Goal: Task Accomplishment & Management: Use online tool/utility

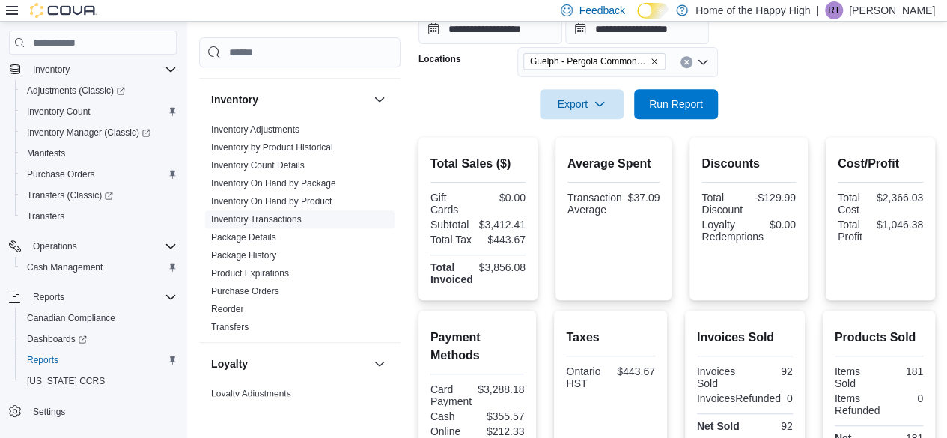
scroll to position [374, 0]
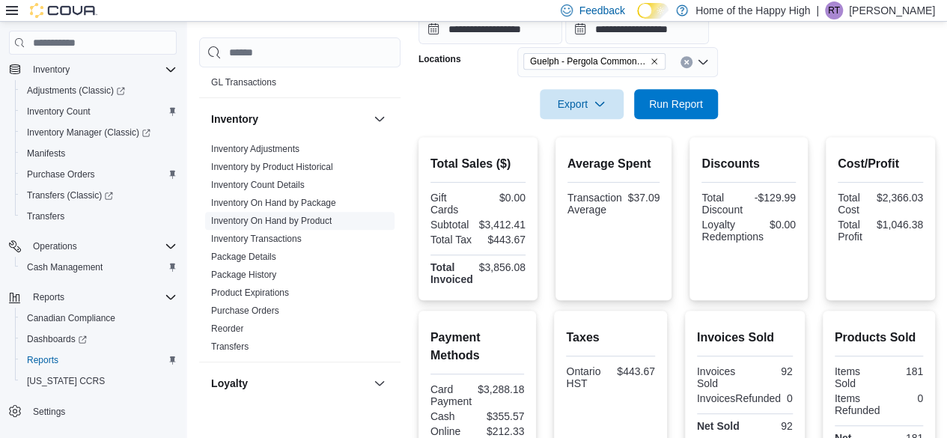
click at [315, 218] on link "Inventory On Hand by Product" at bounding box center [271, 221] width 120 height 10
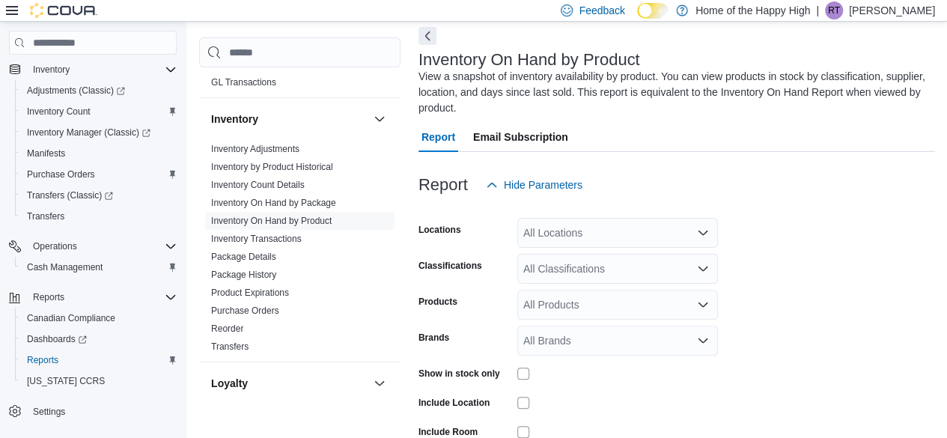
scroll to position [66, 0]
click at [572, 242] on div "All Locations" at bounding box center [617, 234] width 201 height 30
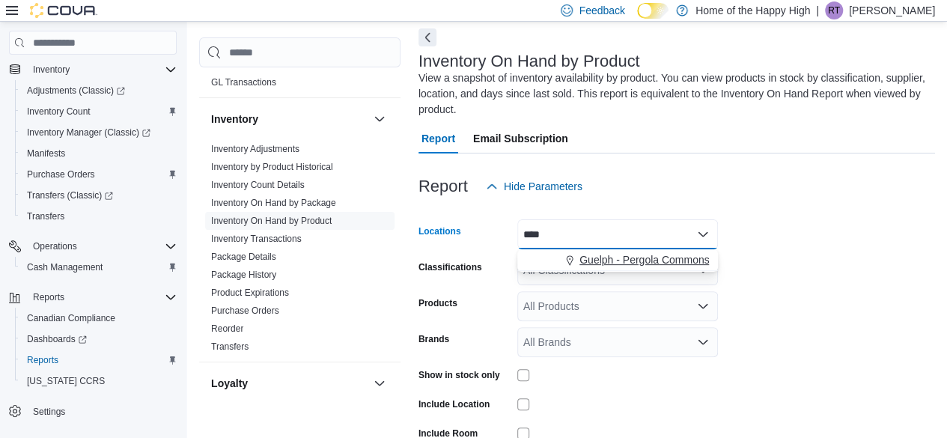
type input "****"
click at [621, 263] on span "Guelph - Pergola Commons - Fire & Flower" at bounding box center [679, 259] width 201 height 15
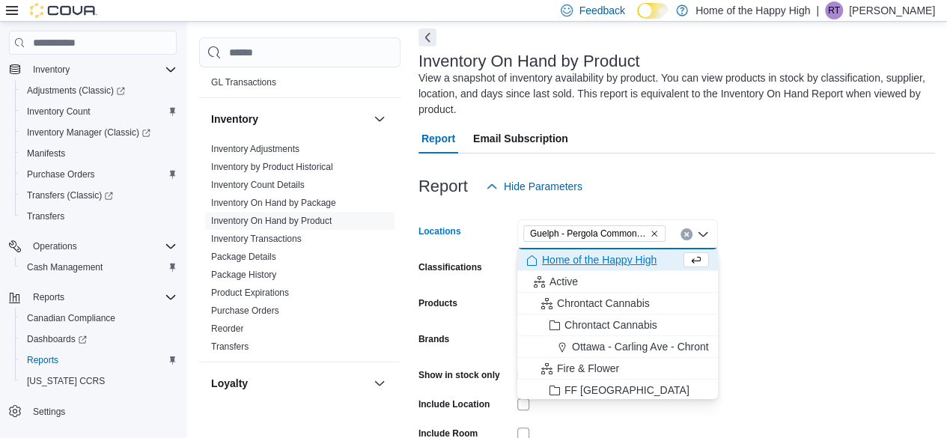
click at [832, 269] on form "Locations [GEOGRAPHIC_DATA] - Pergola Commons - Fire & Flower Combo box. Select…" at bounding box center [676, 358] width 516 height 314
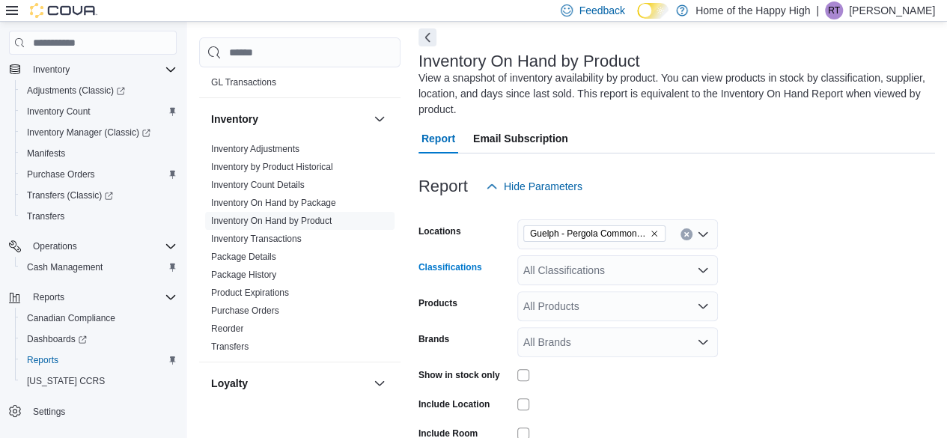
click at [706, 266] on icon "Open list of options" at bounding box center [703, 270] width 12 height 12
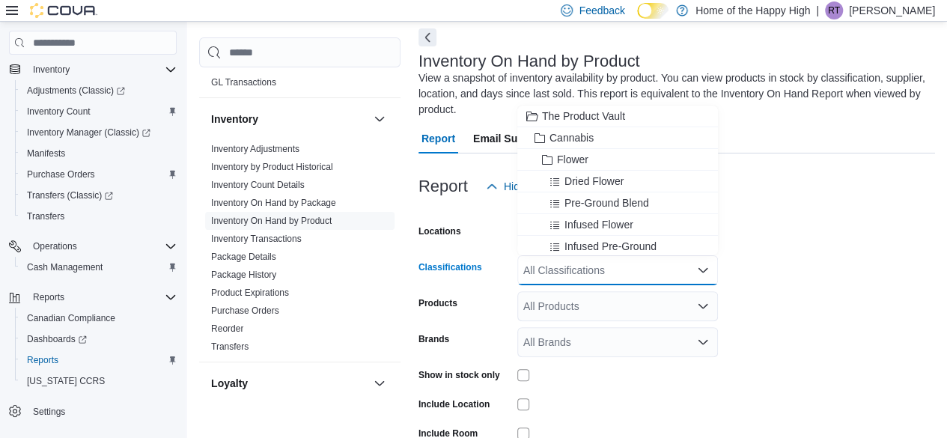
click at [801, 290] on form "Locations [GEOGRAPHIC_DATA] - Pergola Commons - Fire & Flower Classifications A…" at bounding box center [676, 358] width 516 height 314
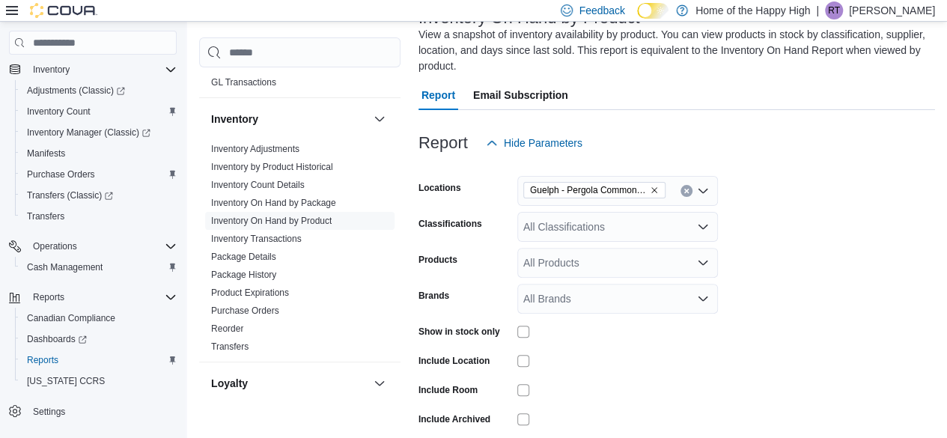
scroll to position [141, 0]
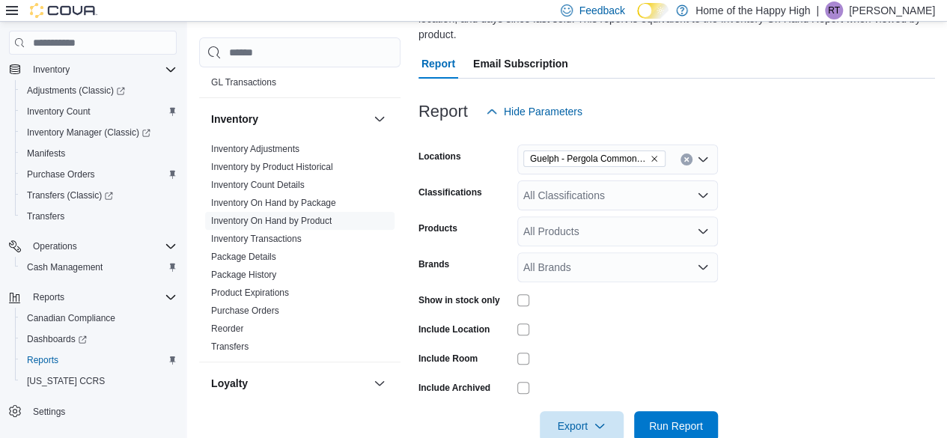
click at [599, 203] on div "All Classifications" at bounding box center [617, 195] width 201 height 30
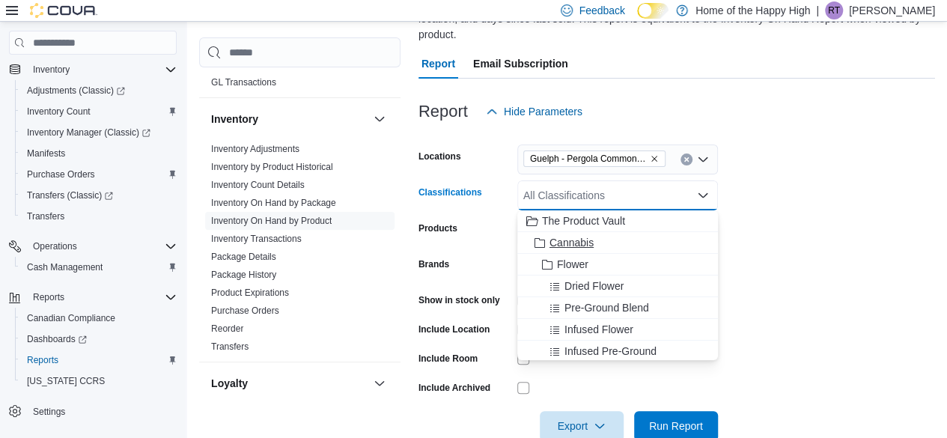
click at [570, 243] on span "Cannabis" at bounding box center [571, 242] width 44 height 15
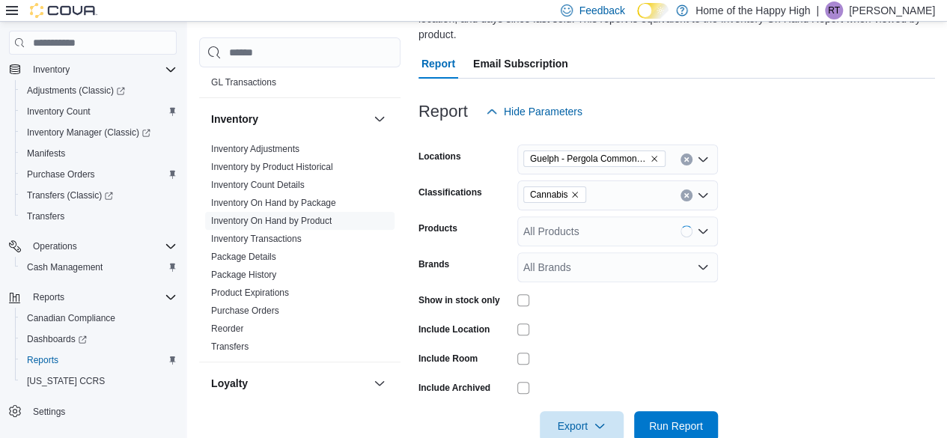
click at [775, 275] on form "Locations Guelph - Pergola Commons - Fire & Flower Classifications Cannabis Pro…" at bounding box center [676, 283] width 516 height 314
click at [623, 272] on div "All Brands" at bounding box center [617, 267] width 201 height 30
click at [771, 293] on form "Locations [GEOGRAPHIC_DATA] - Pergola Commons - Fire & Flower Classifications C…" at bounding box center [676, 283] width 516 height 314
click at [691, 240] on div "All Products" at bounding box center [617, 231] width 201 height 30
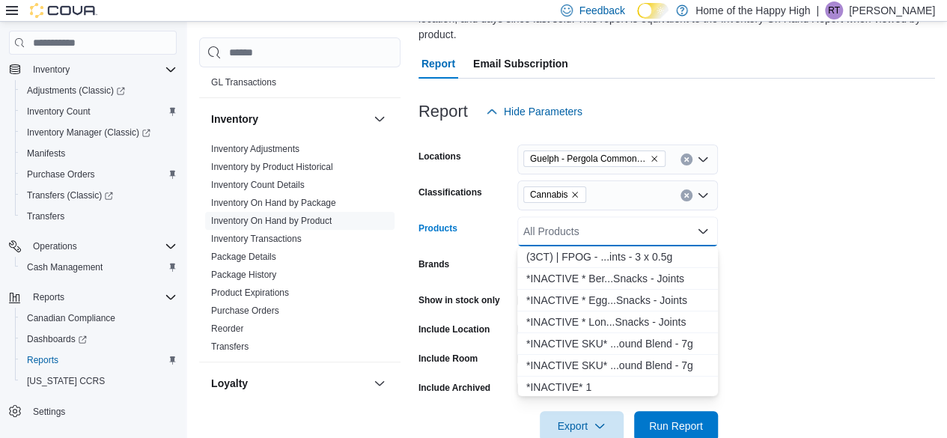
click at [772, 272] on form "Locations [GEOGRAPHIC_DATA] - Pergola Commons - Fire & Flower Classifications C…" at bounding box center [676, 283] width 516 height 314
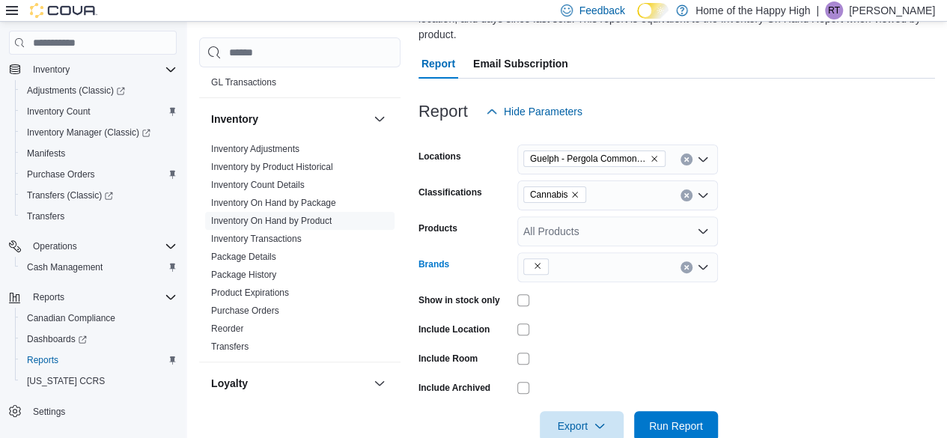
click at [540, 267] on icon "Remove from selection in this group" at bounding box center [537, 265] width 9 height 9
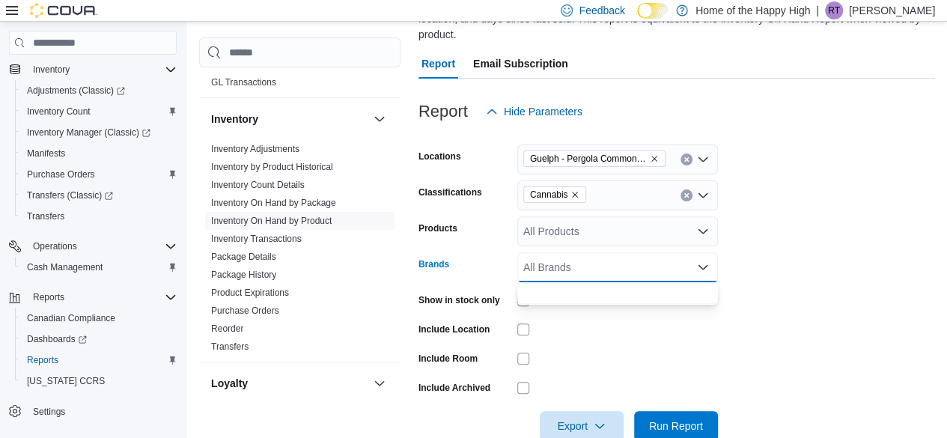
click at [804, 293] on form "Locations [GEOGRAPHIC_DATA] - Pergola Commons - Fire & Flower Classifications C…" at bounding box center [676, 283] width 516 height 314
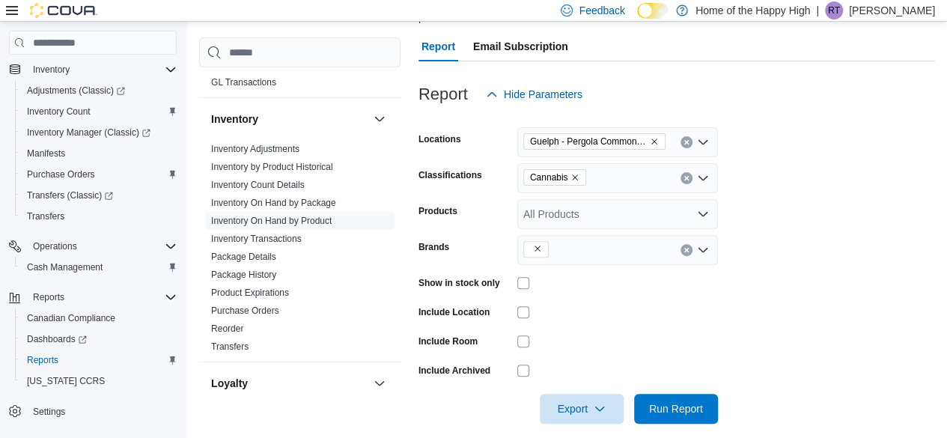
scroll to position [174, 0]
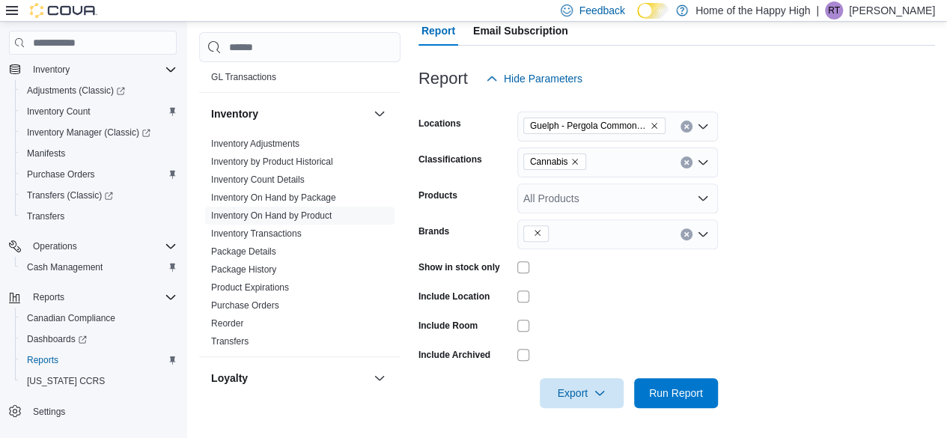
click at [514, 267] on div "Show in stock only" at bounding box center [567, 266] width 299 height 23
click at [696, 388] on span "Run Report" at bounding box center [676, 392] width 54 height 15
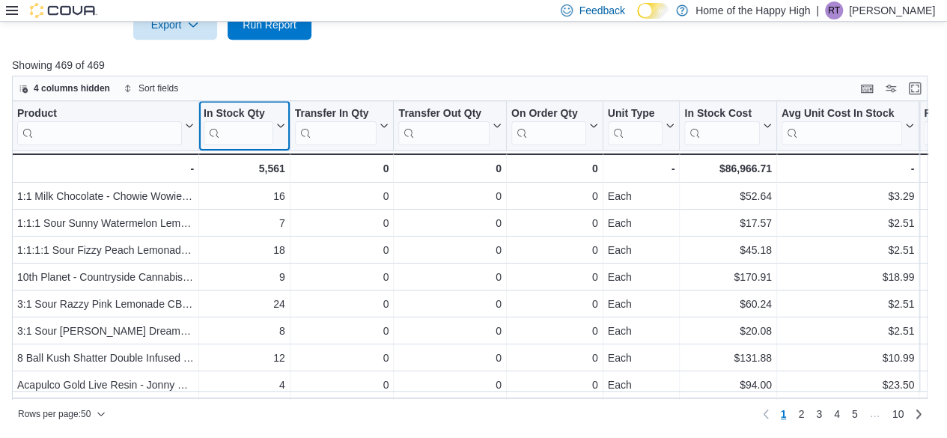
click at [278, 125] on icon at bounding box center [280, 126] width 7 height 4
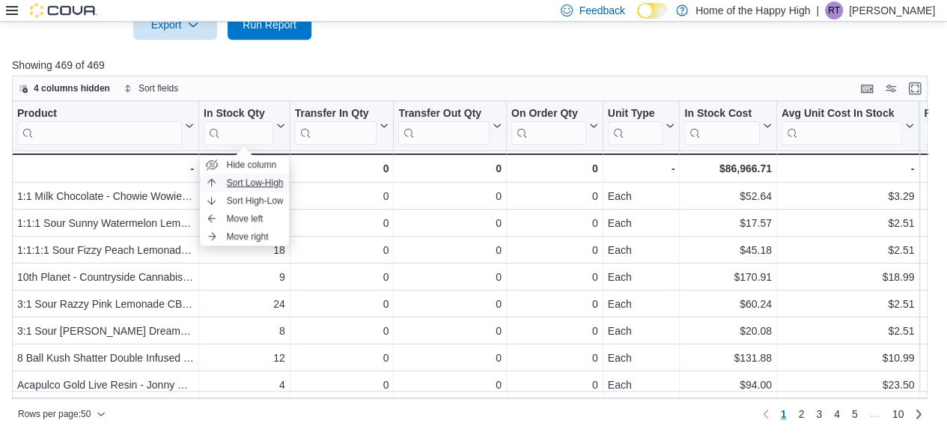
click at [276, 181] on span "Sort Low-High" at bounding box center [255, 183] width 57 height 12
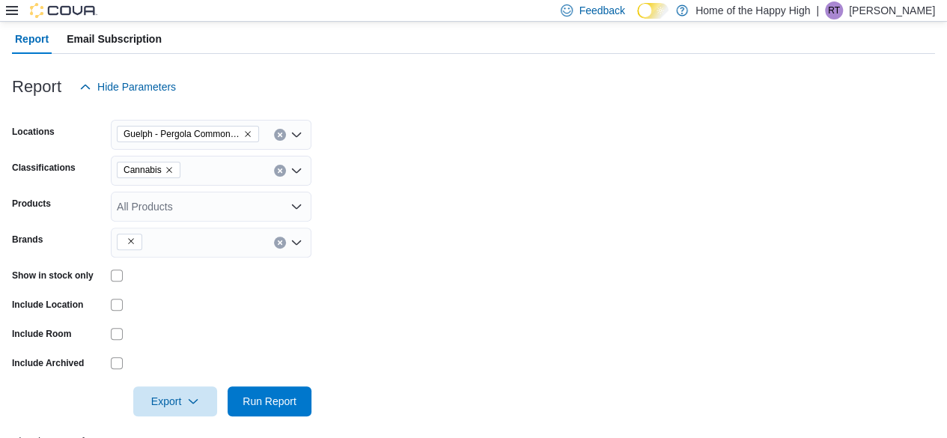
scroll to position [152, 0]
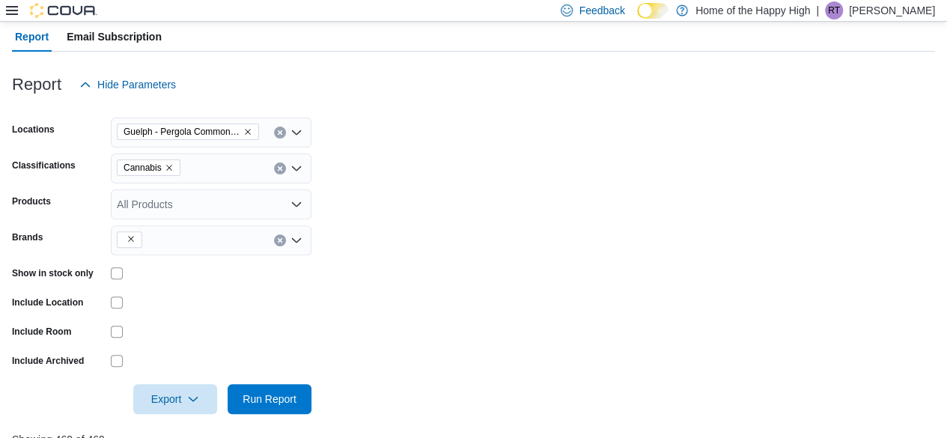
click at [299, 171] on icon "Open list of options" at bounding box center [296, 168] width 12 height 12
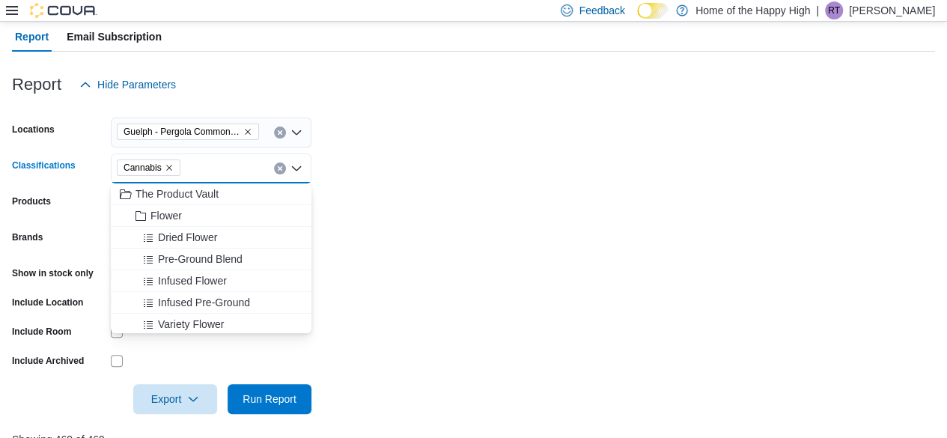
click at [279, 165] on icon "Clear input" at bounding box center [280, 168] width 6 height 6
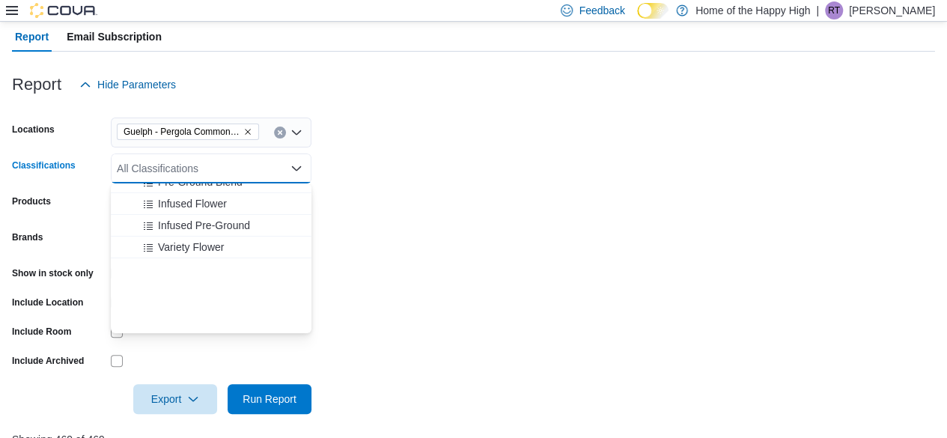
scroll to position [0, 0]
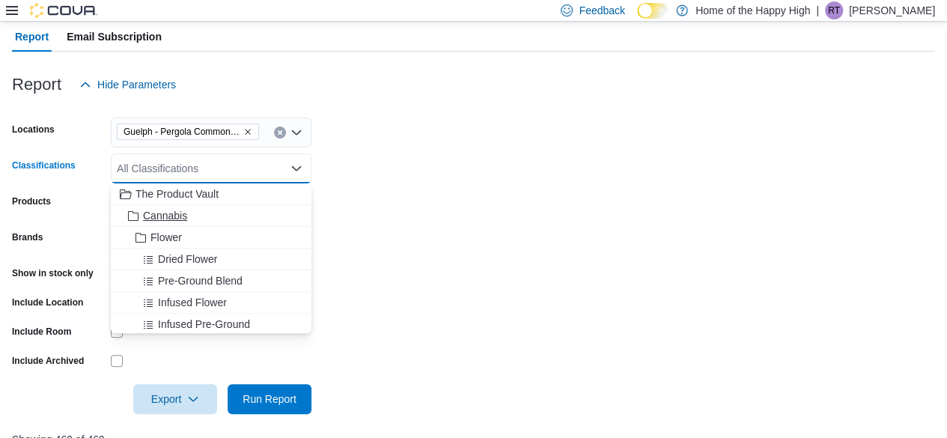
click at [175, 210] on span "Cannabis" at bounding box center [165, 215] width 44 height 15
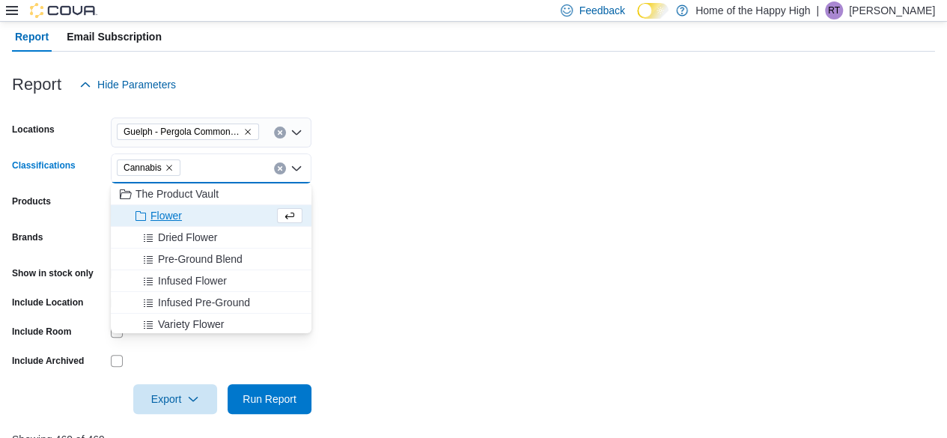
click at [370, 203] on form "Locations [GEOGRAPHIC_DATA] - Pergola Commons - Fire & Flower Classifications C…" at bounding box center [473, 257] width 923 height 314
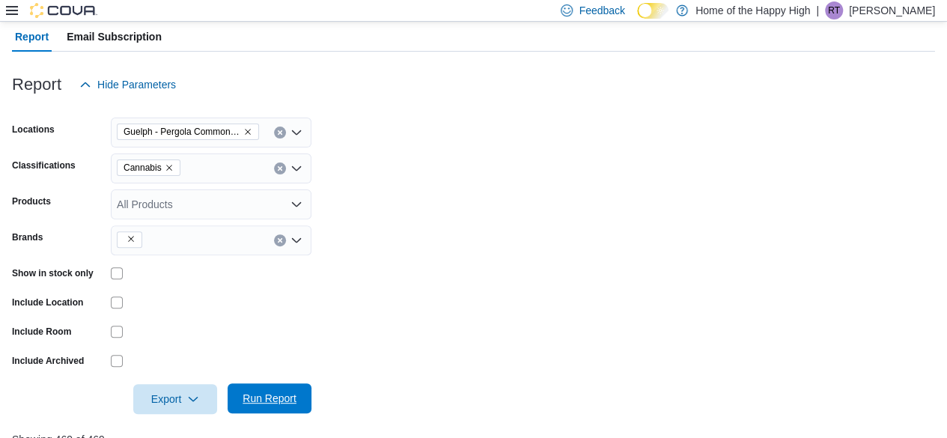
click at [281, 397] on span "Run Report" at bounding box center [269, 398] width 54 height 15
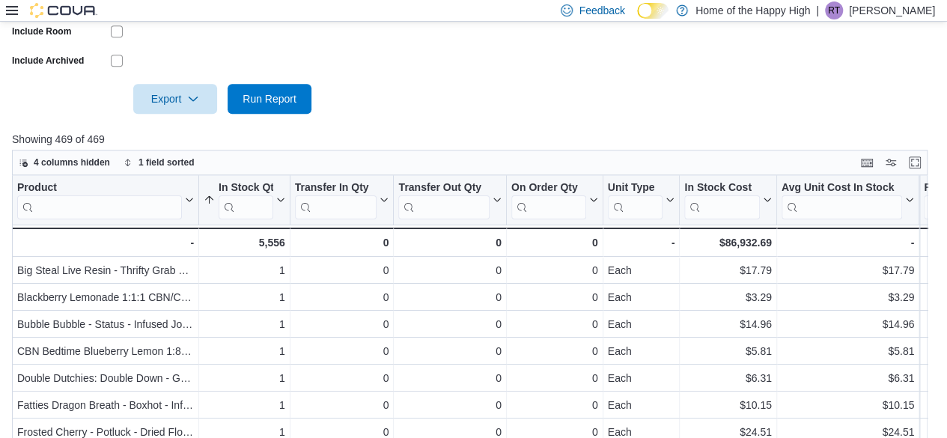
scroll to position [526, 0]
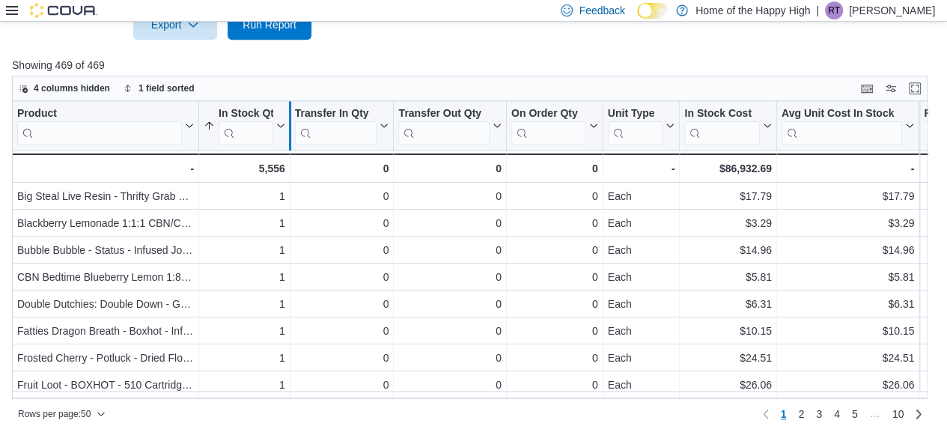
click at [284, 128] on div at bounding box center [290, 125] width 12 height 49
click at [279, 126] on icon at bounding box center [280, 126] width 7 height 4
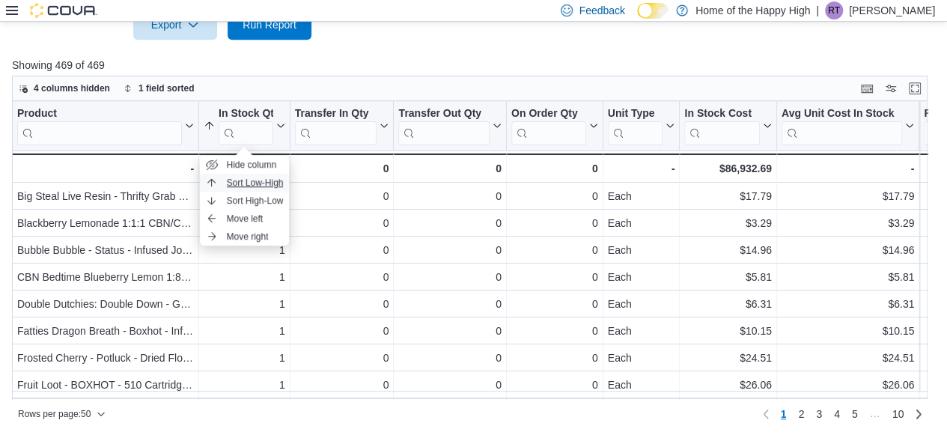
click at [260, 183] on span "Sort Low-High" at bounding box center [255, 183] width 57 height 12
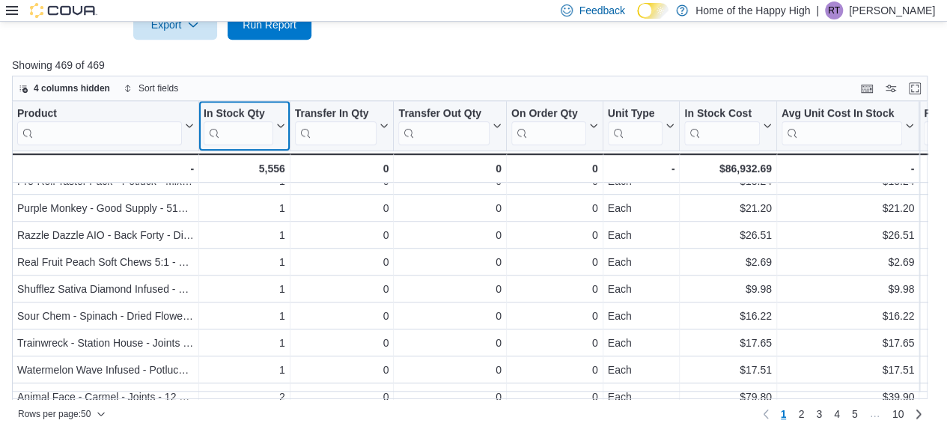
scroll to position [449, 0]
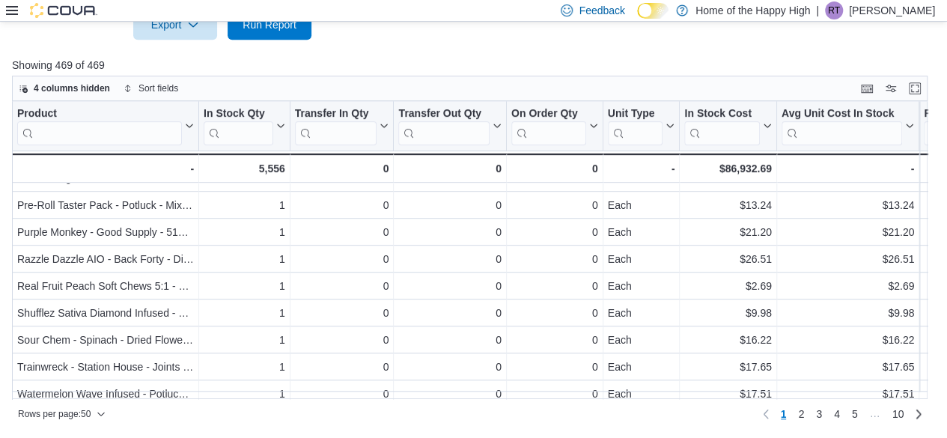
click at [437, 46] on div at bounding box center [473, 49] width 923 height 18
click at [662, 47] on div at bounding box center [473, 49] width 923 height 18
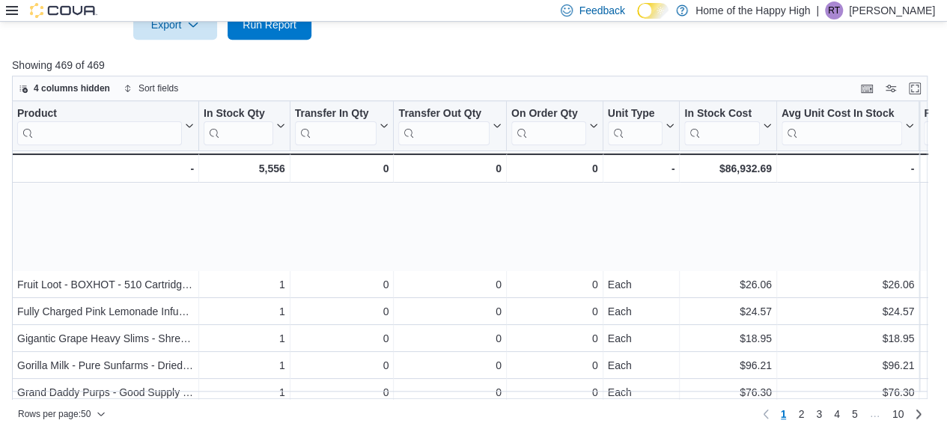
scroll to position [75, 0]
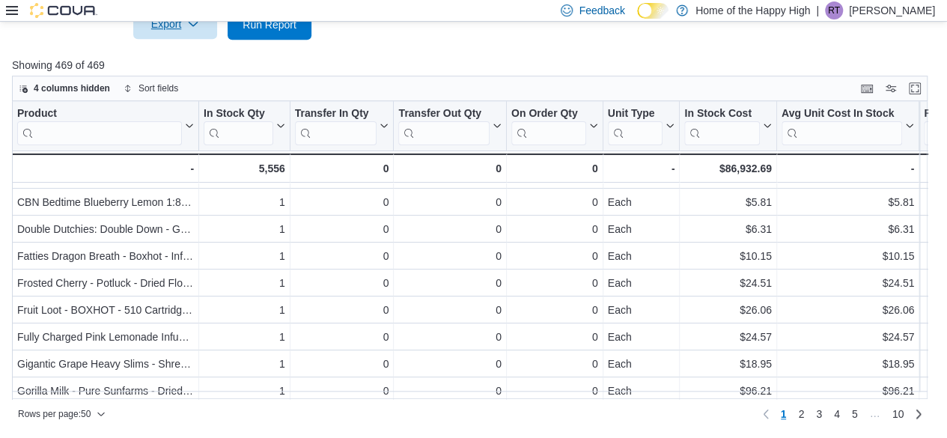
click at [189, 26] on icon "button" at bounding box center [193, 24] width 12 height 12
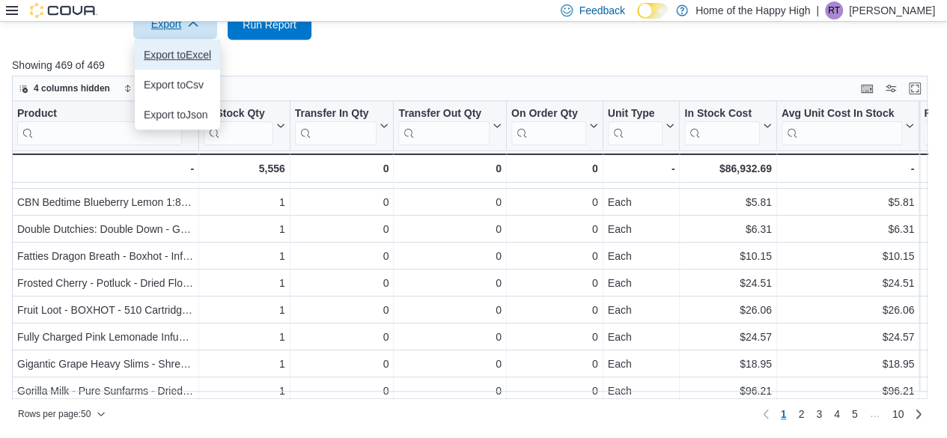
click at [184, 52] on span "Export to Excel" at bounding box center [177, 55] width 67 height 12
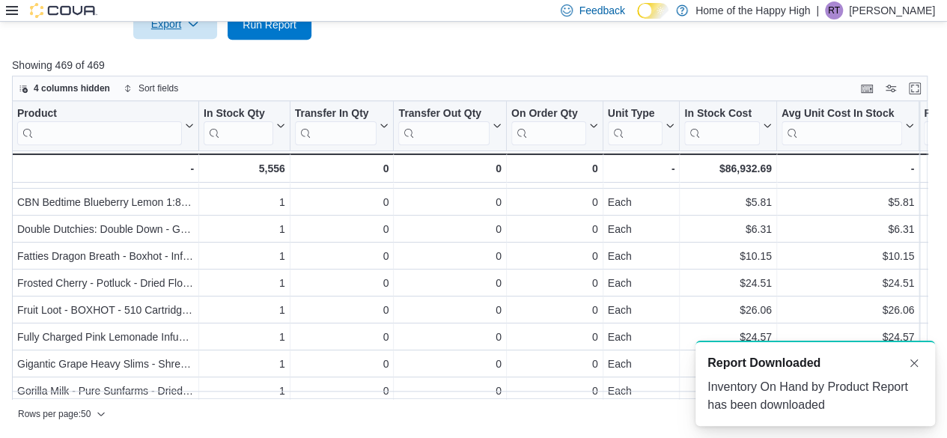
scroll to position [0, 0]
